Goal: Information Seeking & Learning: Learn about a topic

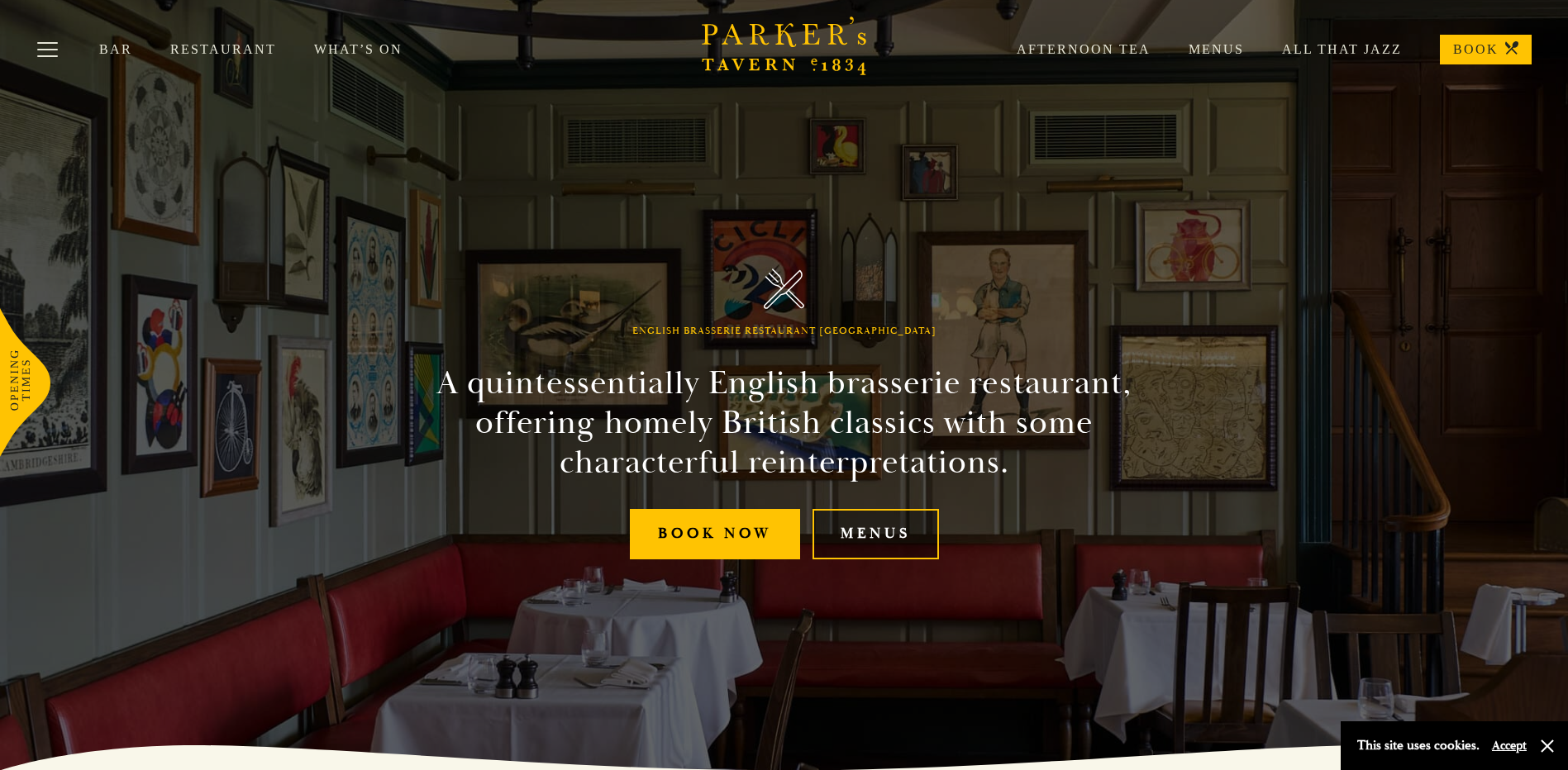
click at [868, 533] on link "Menus" at bounding box center [876, 534] width 127 height 50
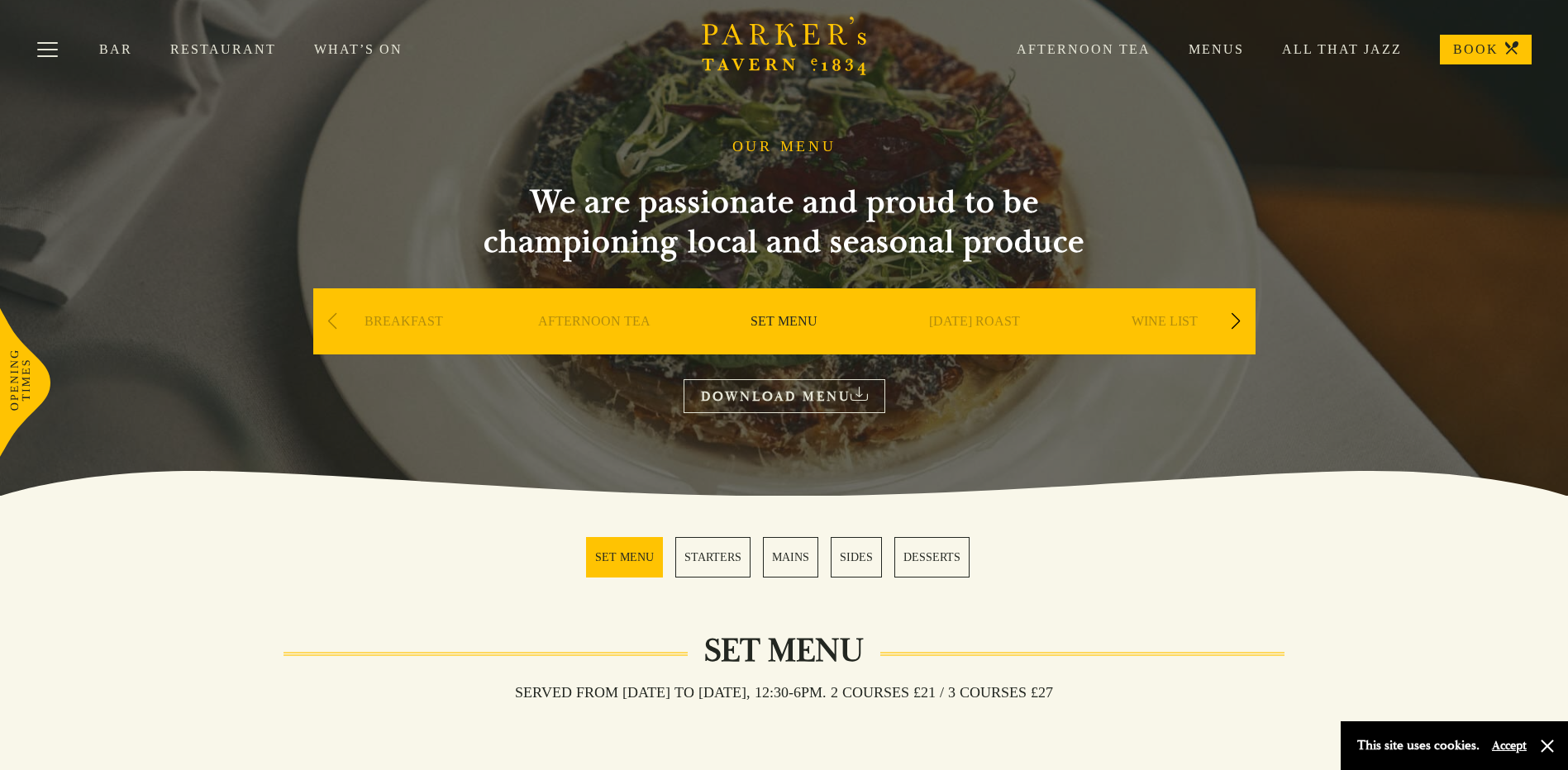
click at [786, 554] on link "MAINS" at bounding box center [790, 557] width 56 height 40
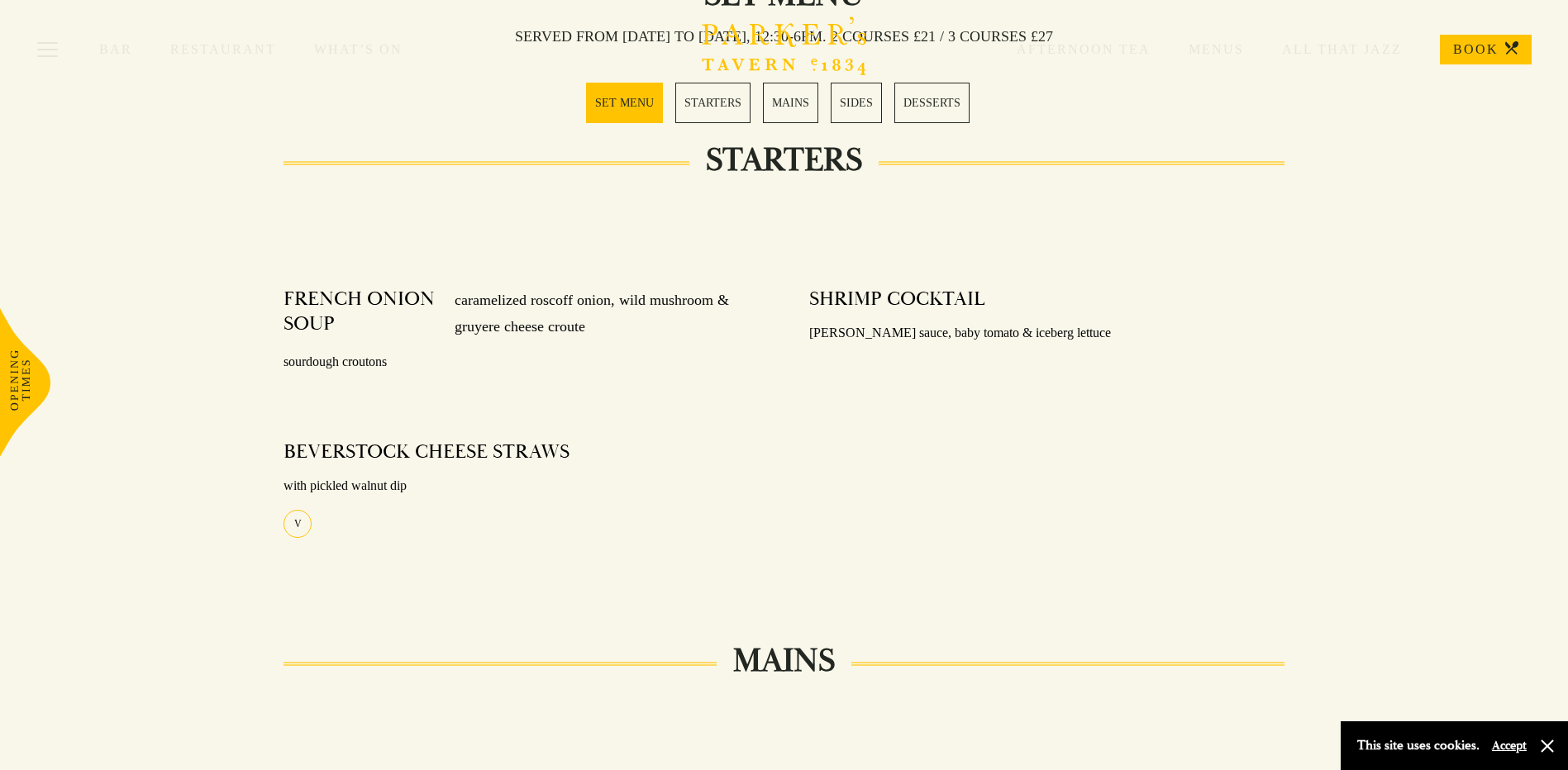
scroll to position [573, 0]
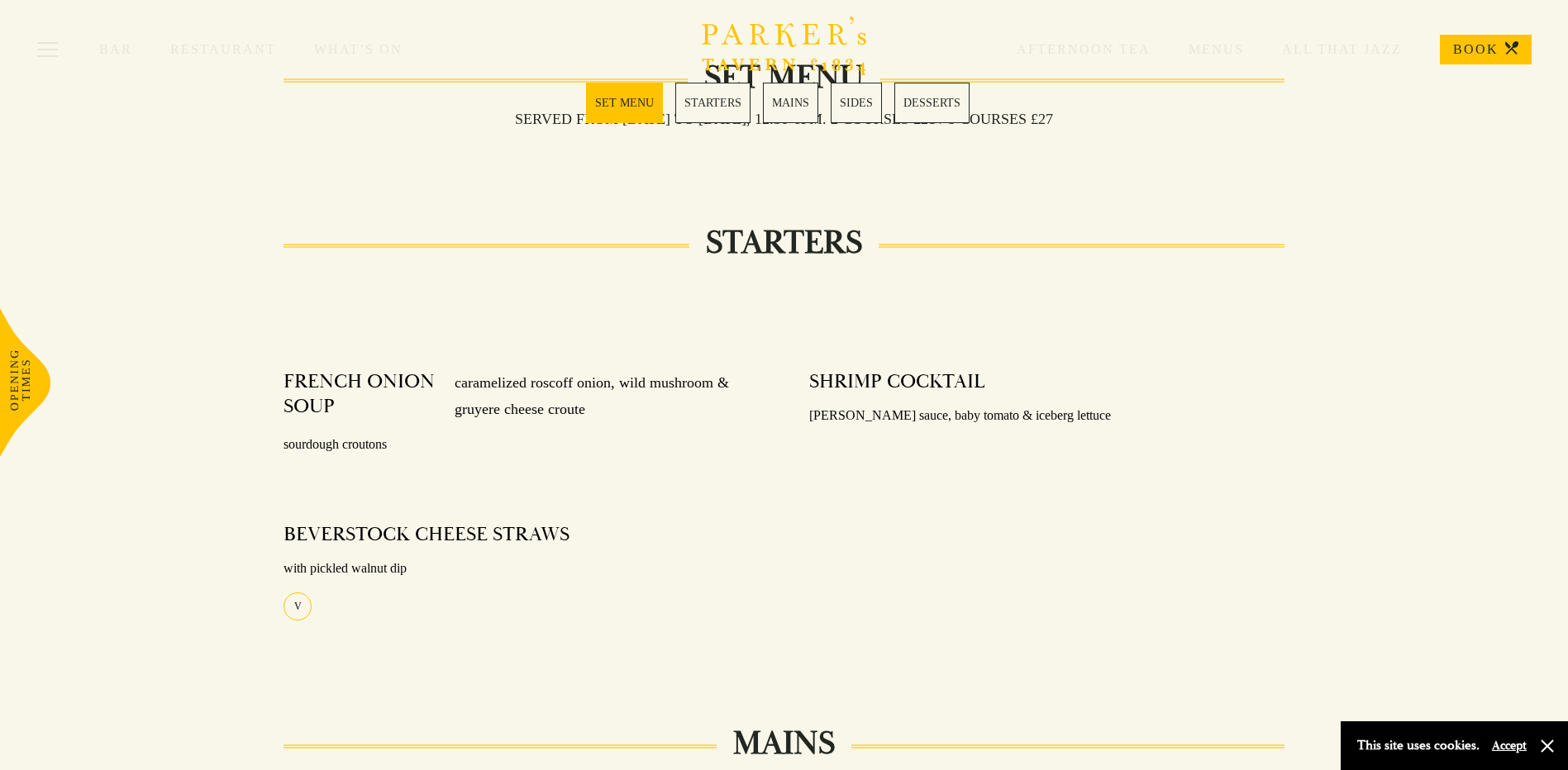
click at [654, 95] on div "Bar Restaurant What’s On Afternoon Tea Menus All That Jazz BOOK" at bounding box center [784, 50] width 1568 height 99
click at [711, 109] on link "STARTERS" at bounding box center [713, 103] width 75 height 40
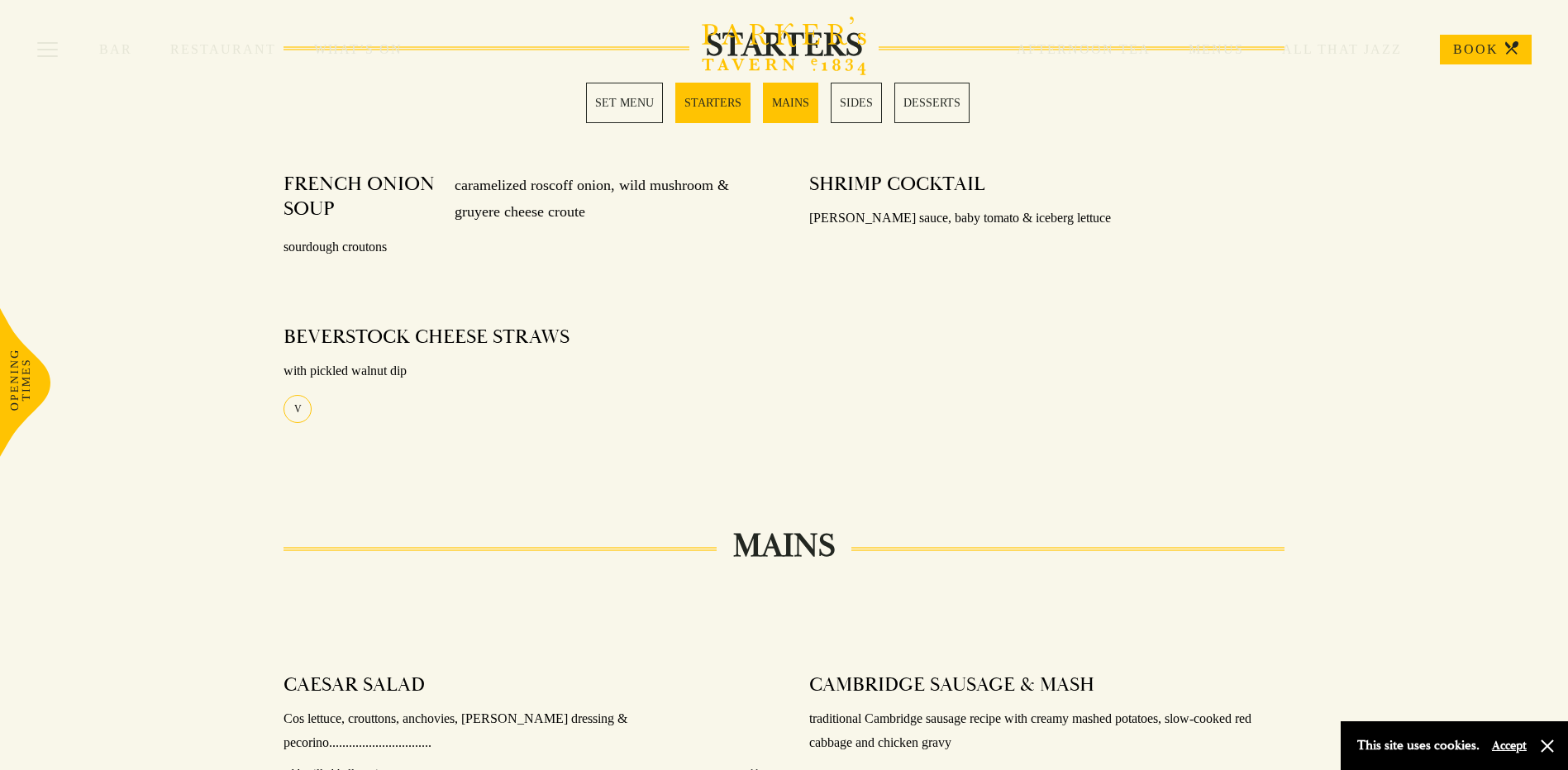
scroll to position [816, 0]
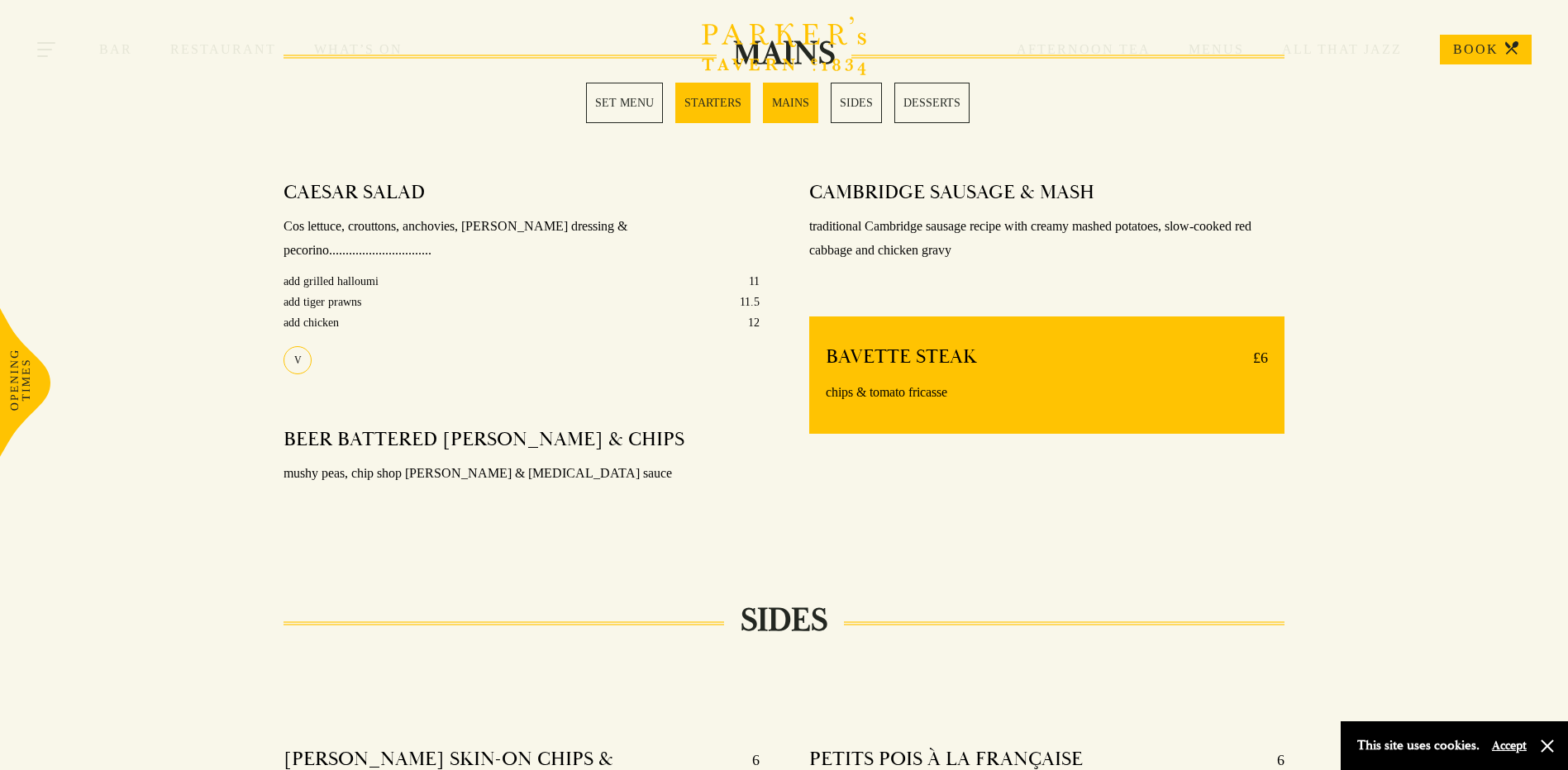
scroll to position [1318, 0]
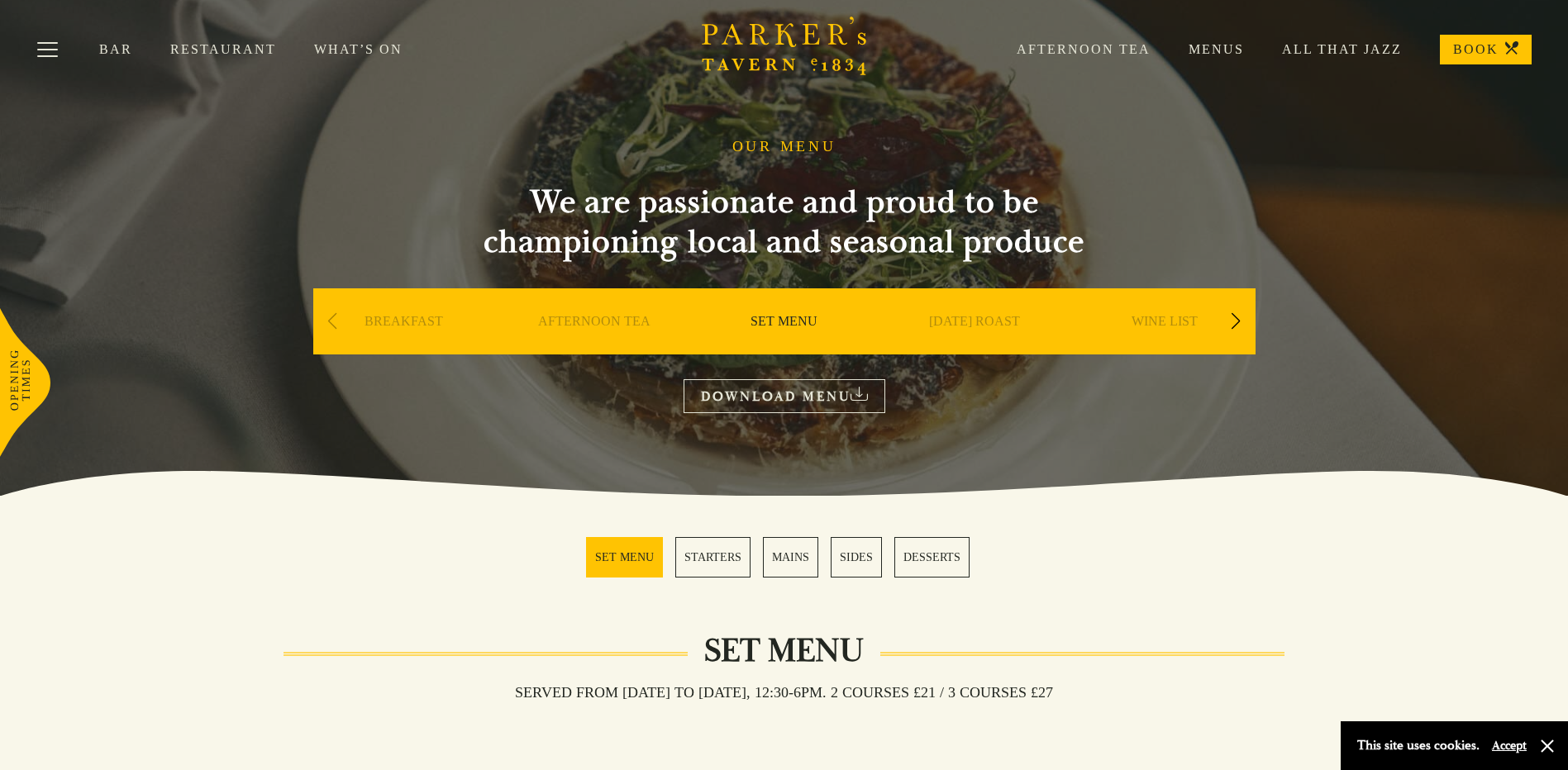
click at [404, 323] on link "BREAKFAST" at bounding box center [404, 346] width 79 height 66
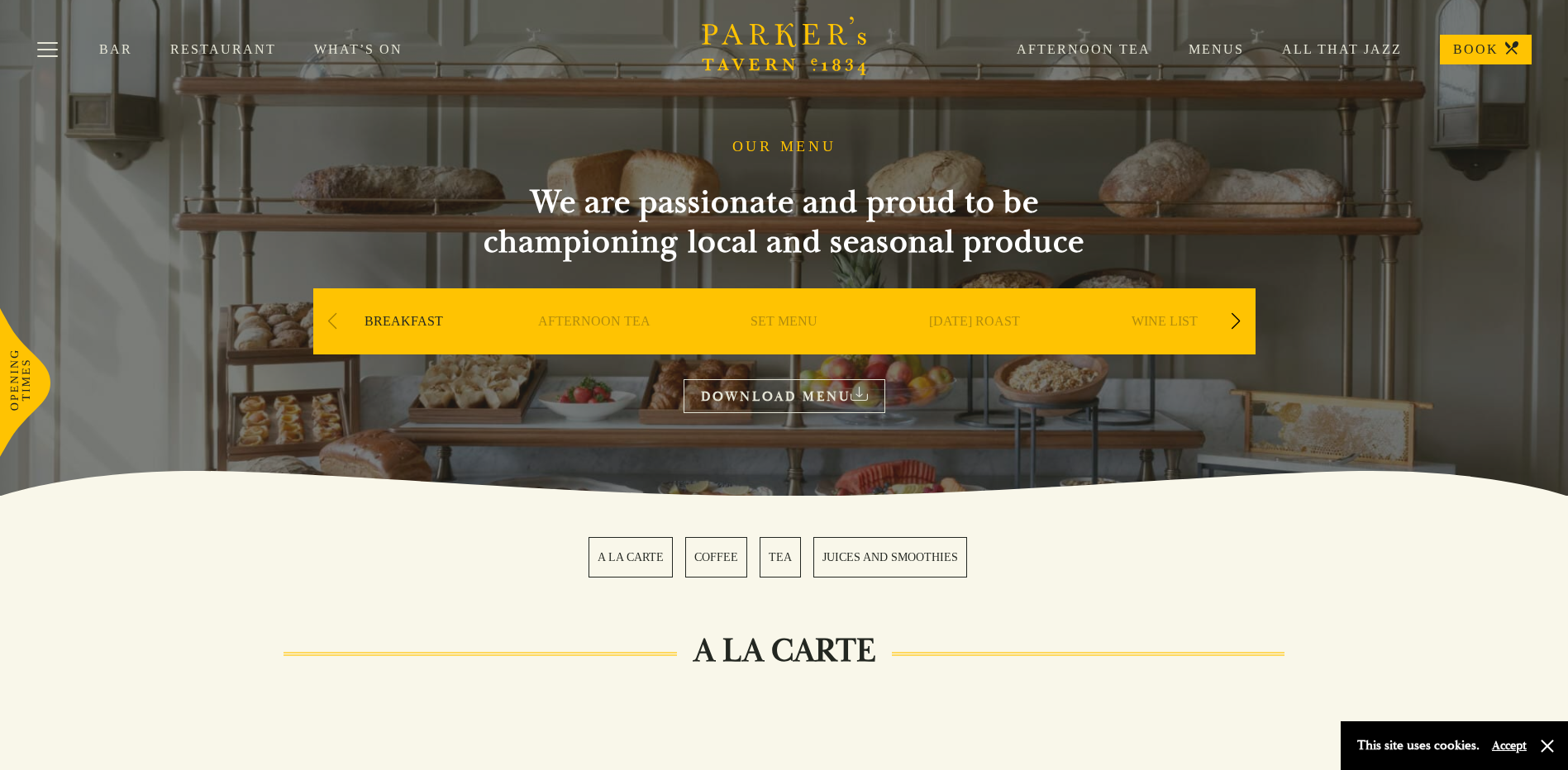
click at [755, 399] on link "DOWNLOAD MENU" at bounding box center [785, 396] width 202 height 34
